Goal: Task Accomplishment & Management: Manage account settings

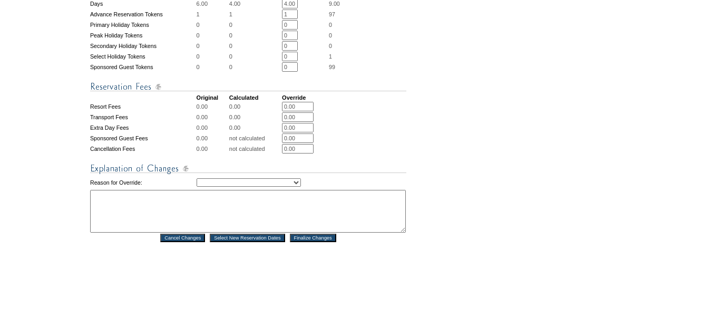
scroll to position [422, 0]
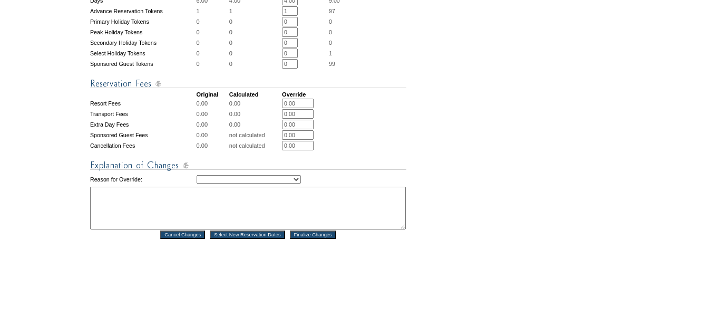
click at [290, 183] on select "Creating Continuous Stay Days Rebooked After Cancellation Editing Occupant Expe…" at bounding box center [249, 179] width 104 height 8
select select "1043"
click at [197, 183] on select "Creating Continuous Stay Days Rebooked After Cancellation Editing Occupant Expe…" at bounding box center [249, 179] width 104 height 8
click at [297, 229] on textarea at bounding box center [248, 208] width 316 height 43
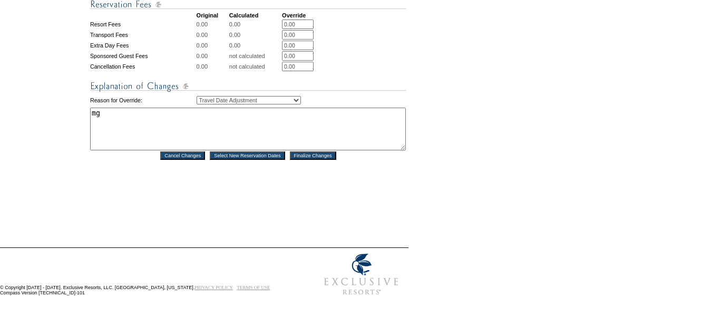
scroll to position [532, 0]
type textarea "mg"
click at [317, 151] on input "Finalize Changes" at bounding box center [313, 155] width 46 height 8
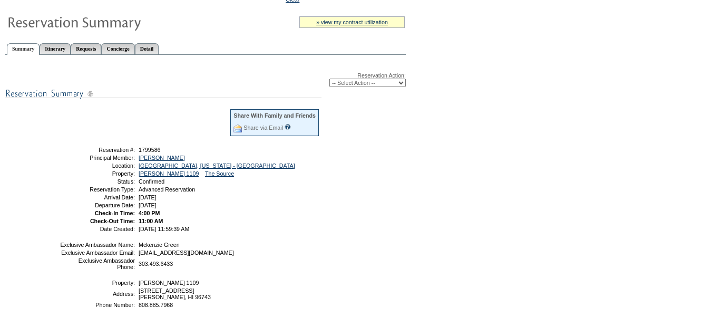
scroll to position [105, 0]
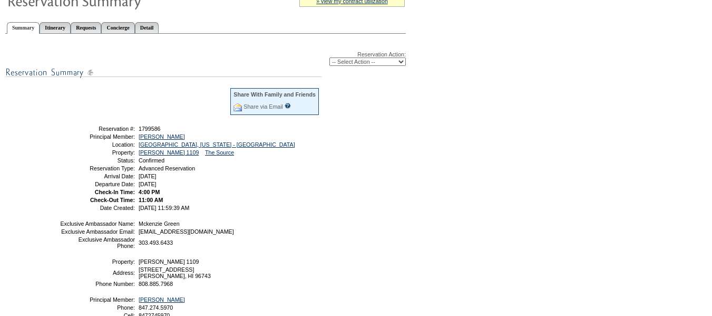
drag, startPoint x: 213, startPoint y: 219, endPoint x: 76, endPoint y: 131, distance: 163.3
click at [76, 131] on tbody "Share With Family and Friends Share via Email Share Reservation Information Ple…" at bounding box center [190, 148] width 260 height 123
copy tbody "Reservation #: 1799586 Principal Member: [PERSON_NAME] Location: [GEOGRAPHIC_DA…"
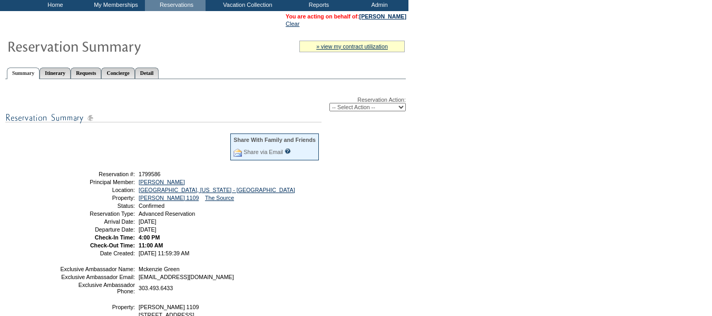
scroll to position [0, 0]
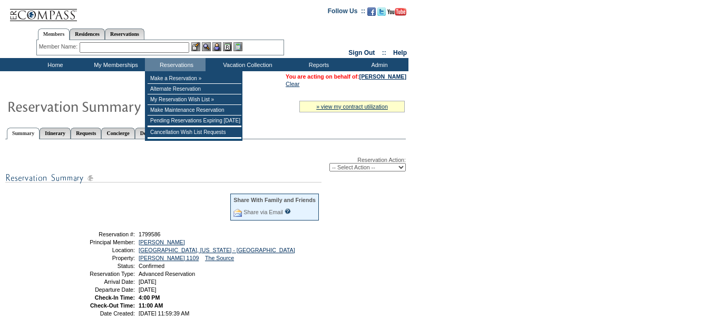
click at [182, 48] on input "text" at bounding box center [135, 47] width 110 height 11
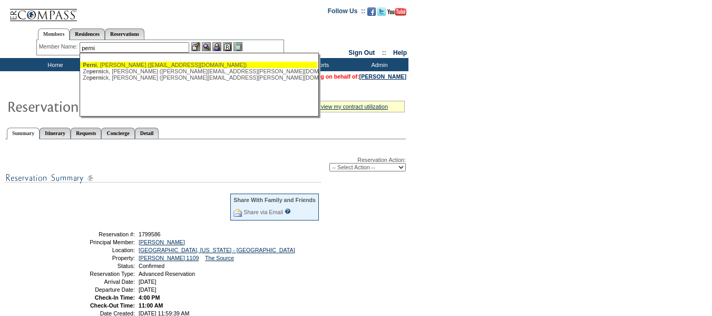
click at [176, 64] on div "[PERSON_NAME] ([EMAIL_ADDRESS][DOMAIN_NAME])" at bounding box center [199, 65] width 232 height 6
type input "[PERSON_NAME] ([EMAIL_ADDRESS][DOMAIN_NAME])"
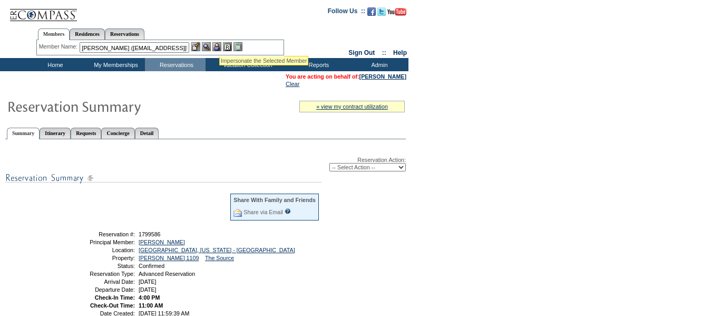
click at [221, 46] on img at bounding box center [216, 46] width 9 height 9
click at [210, 44] on img at bounding box center [206, 46] width 9 height 9
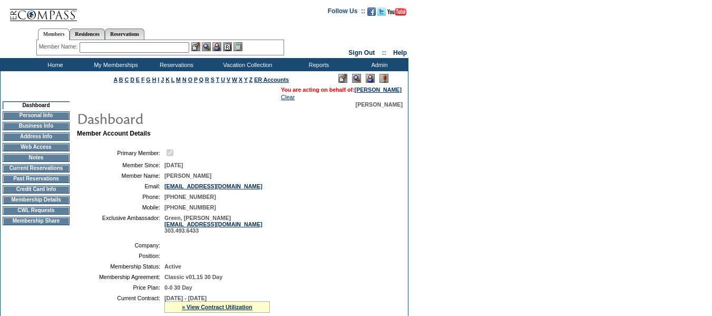
click at [59, 204] on td "Membership Details" at bounding box center [36, 199] width 67 height 8
